Goal: Entertainment & Leisure: Browse casually

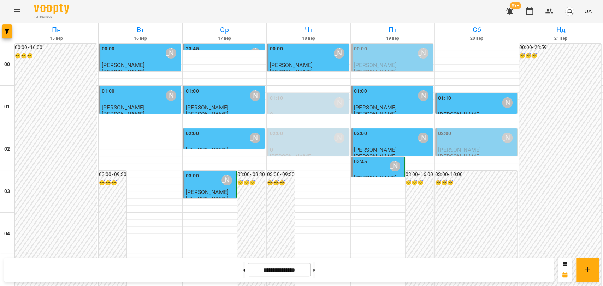
scroll to position [806, 0]
click at [18, 12] on icon "Menu" at bounding box center [17, 11] width 8 height 8
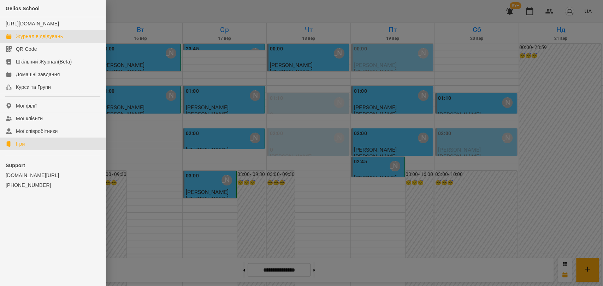
click at [27, 150] on link "Ігри" at bounding box center [53, 144] width 106 height 13
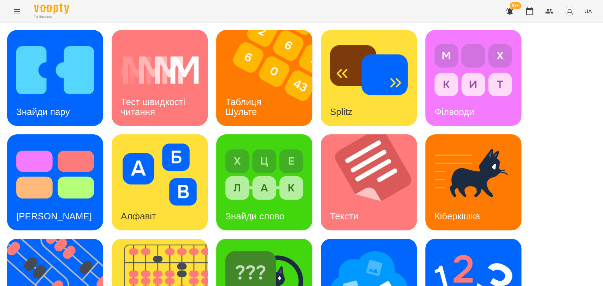
scroll to position [157, 0]
click at [39, 239] on img at bounding box center [59, 287] width 105 height 96
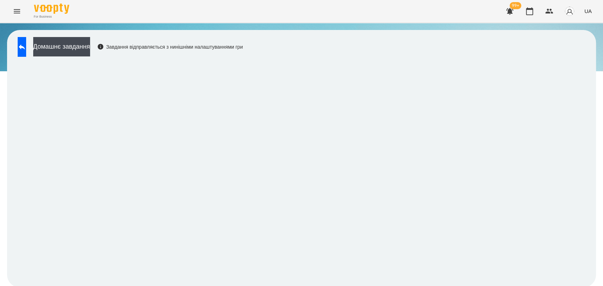
scroll to position [1, 0]
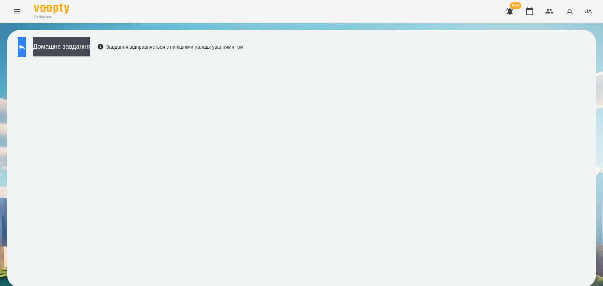
click at [26, 53] on button at bounding box center [22, 47] width 8 height 20
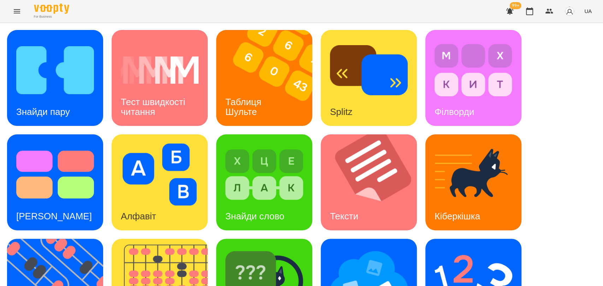
scroll to position [160, 0]
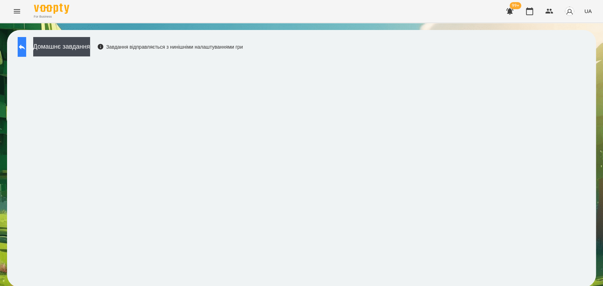
click at [23, 49] on button at bounding box center [22, 47] width 8 height 20
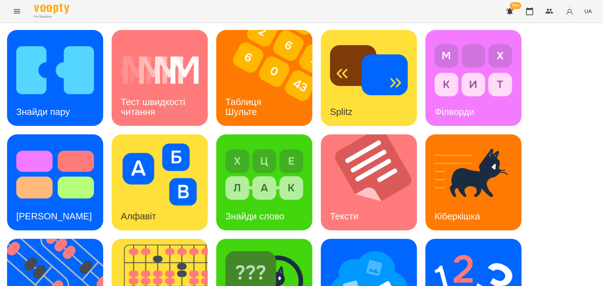
scroll to position [160, 0]
click at [62, 211] on h3 "[PERSON_NAME]" at bounding box center [54, 216] width 76 height 11
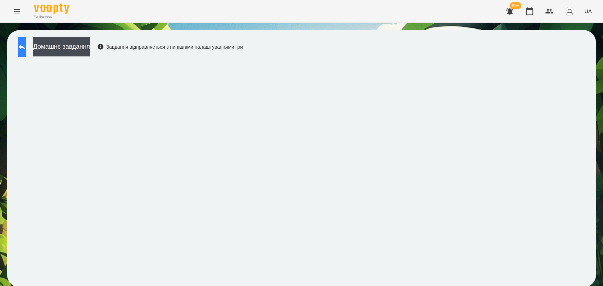
click at [25, 47] on icon at bounding box center [22, 47] width 6 height 5
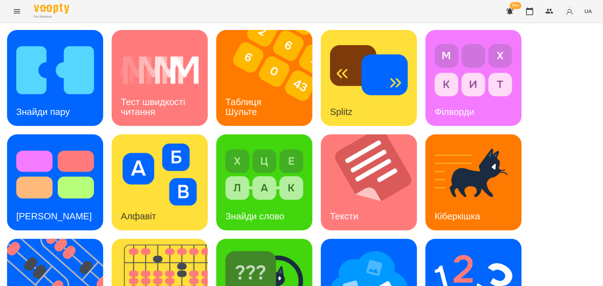
scroll to position [160, 0]
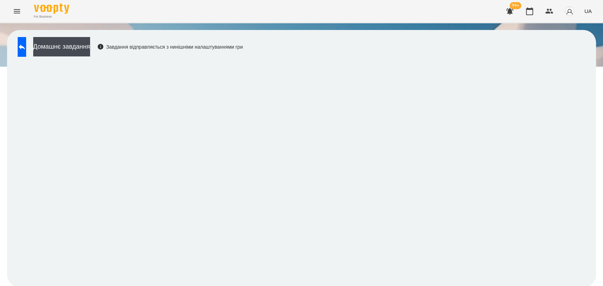
scroll to position [1, 0]
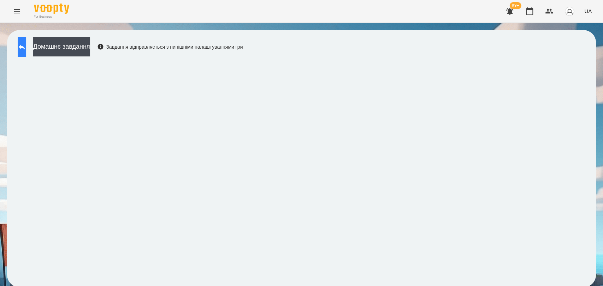
click at [26, 48] on icon at bounding box center [22, 47] width 8 height 8
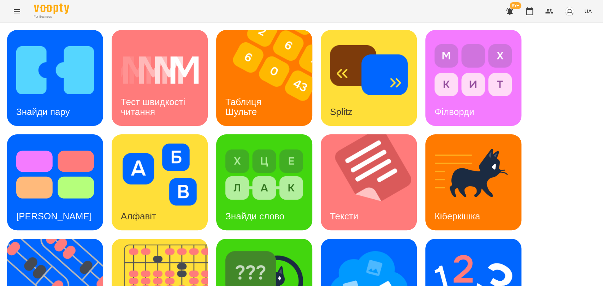
scroll to position [160, 0]
click at [385, 248] on img at bounding box center [369, 279] width 78 height 62
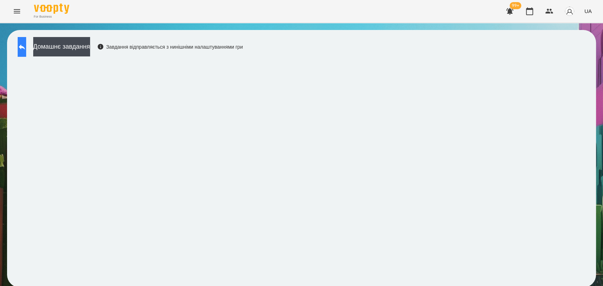
click at [26, 46] on icon at bounding box center [22, 47] width 8 height 8
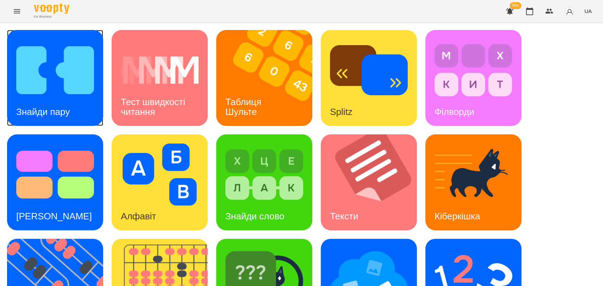
click at [40, 96] on img at bounding box center [55, 70] width 78 height 62
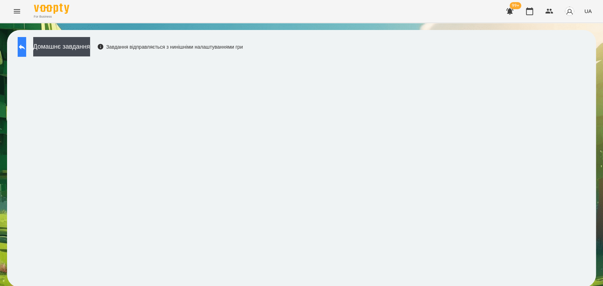
click at [26, 53] on button at bounding box center [22, 47] width 8 height 20
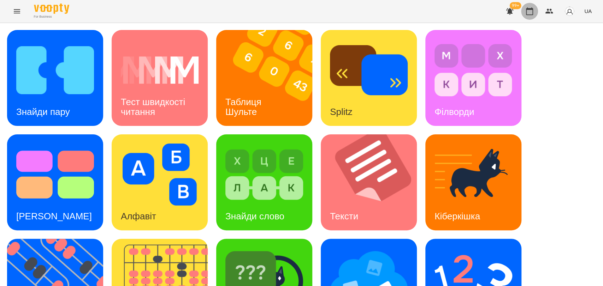
click at [534, 12] on icon "button" at bounding box center [529, 11] width 8 height 8
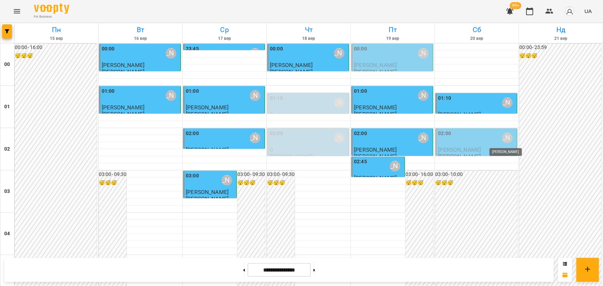
click at [502, 136] on div "[PERSON_NAME]" at bounding box center [507, 138] width 11 height 11
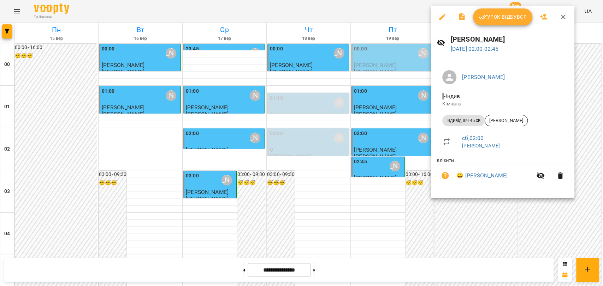
click at [563, 18] on icon "button" at bounding box center [563, 16] width 5 height 5
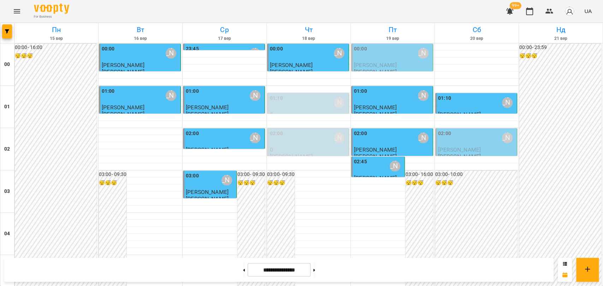
scroll to position [588, 0]
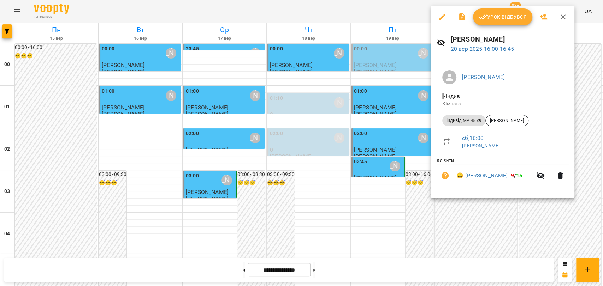
click at [492, 19] on span "Урок відбувся" at bounding box center [503, 17] width 48 height 8
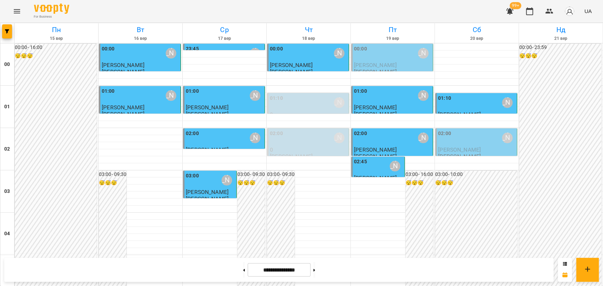
scroll to position [628, 0]
click at [16, 10] on icon "Menu" at bounding box center [17, 11] width 6 height 4
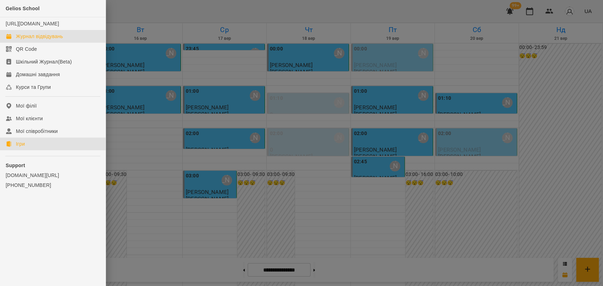
click at [18, 148] on div "Ігри" at bounding box center [20, 144] width 9 height 7
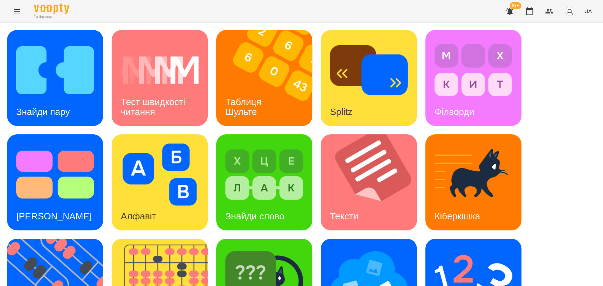
scroll to position [160, 0]
click at [478, 248] on img at bounding box center [473, 279] width 78 height 62
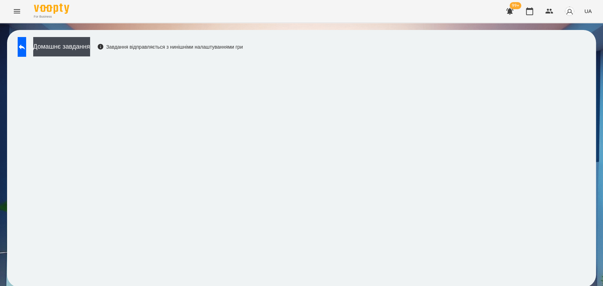
scroll to position [1, 0]
click at [26, 48] on icon at bounding box center [22, 47] width 8 height 8
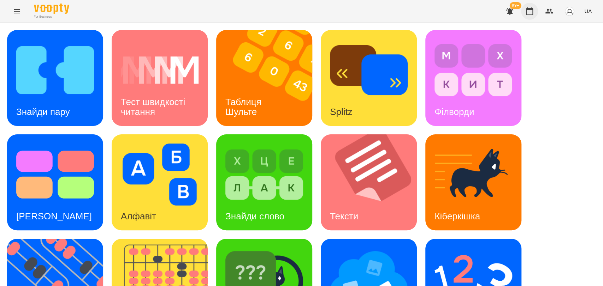
click at [532, 11] on icon "button" at bounding box center [529, 11] width 8 height 8
